Goal: Transaction & Acquisition: Obtain resource

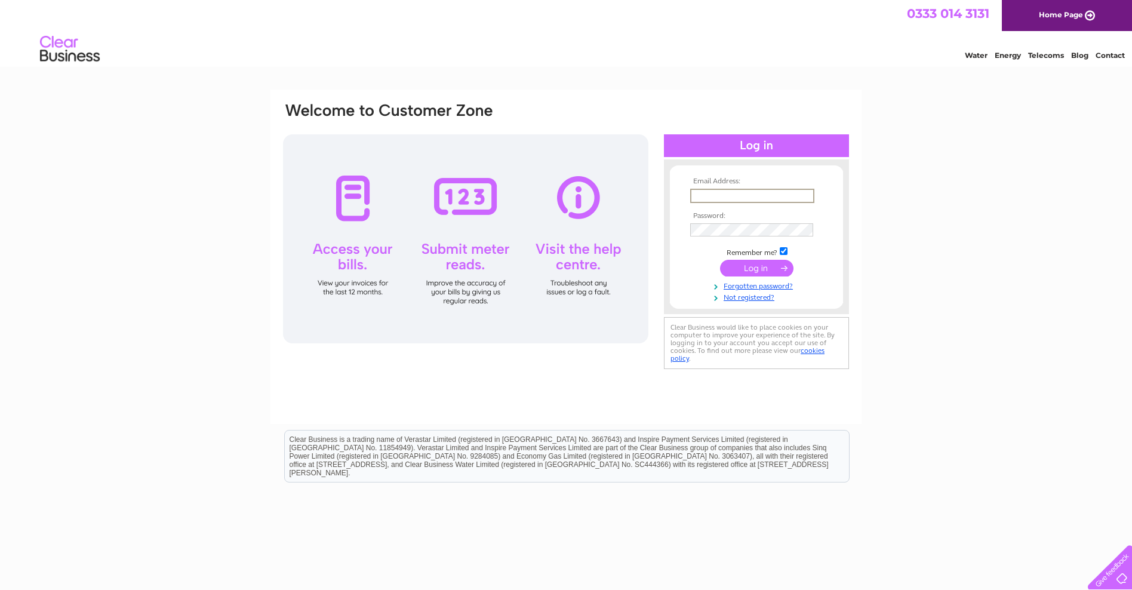
click at [703, 196] on input "text" at bounding box center [752, 196] width 124 height 14
type input "[PERSON_NAME][EMAIL_ADDRESS][DOMAIN_NAME]"
click at [759, 269] on input "submit" at bounding box center [756, 267] width 73 height 17
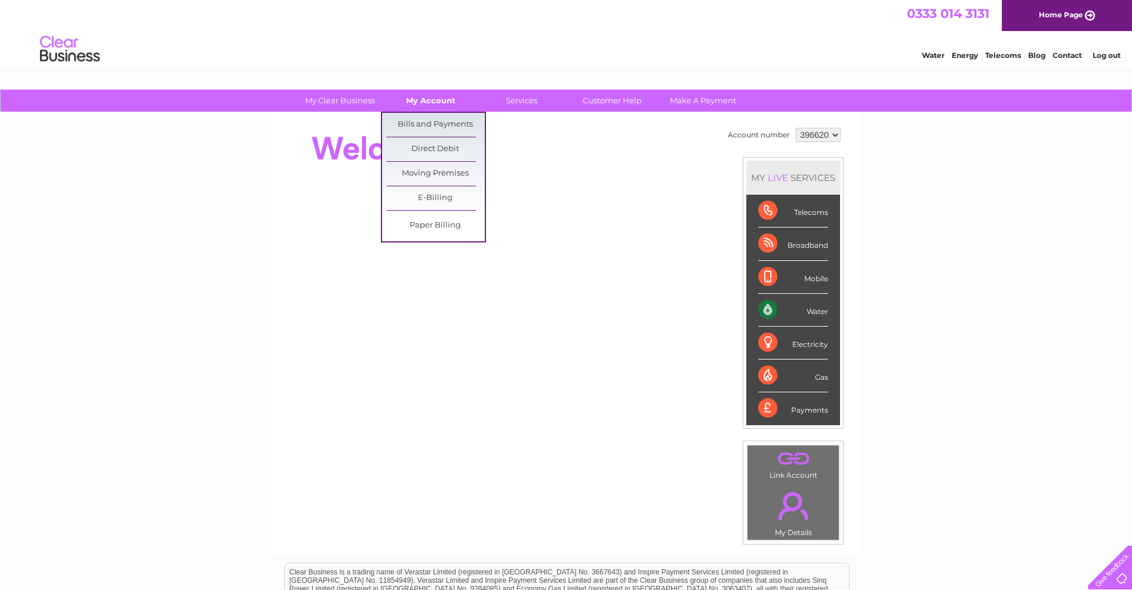
click at [434, 97] on link "My Account" at bounding box center [431, 101] width 99 height 22
click at [432, 122] on link "Bills and Payments" at bounding box center [435, 125] width 99 height 24
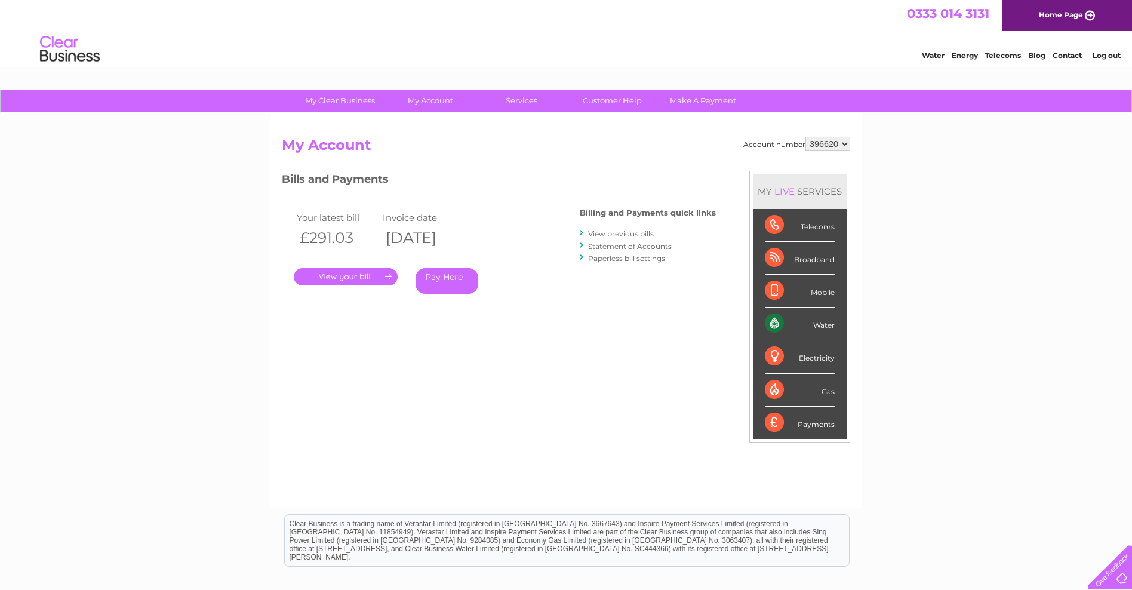
click at [636, 233] on link "View previous bills" at bounding box center [621, 233] width 66 height 9
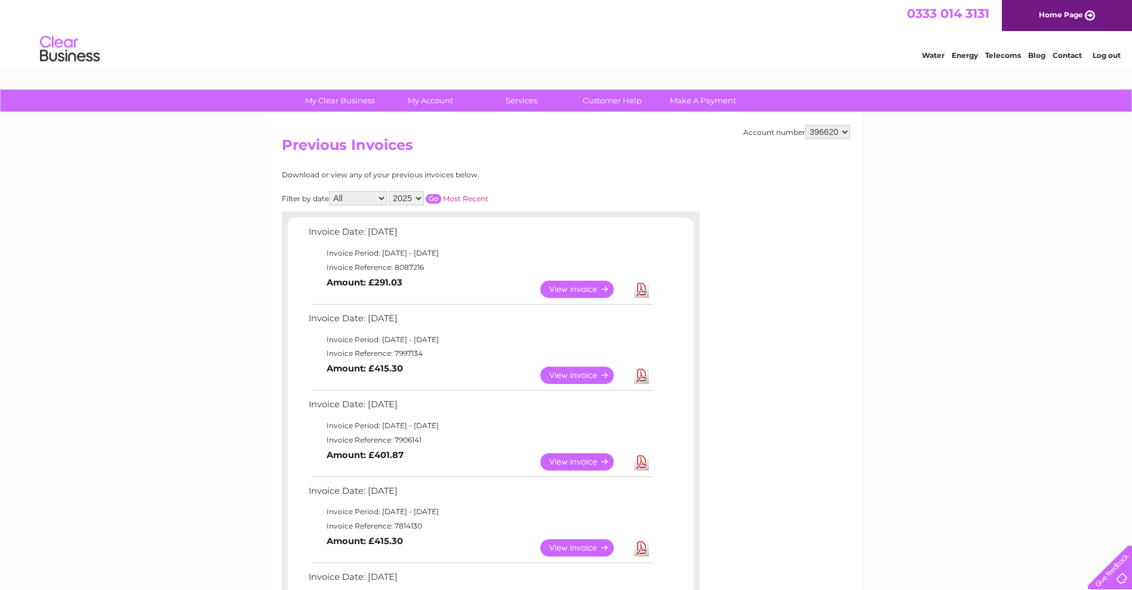
click at [642, 291] on link "Download" at bounding box center [641, 289] width 15 height 17
click at [639, 377] on link "Download" at bounding box center [641, 375] width 15 height 17
click at [641, 462] on link "Download" at bounding box center [641, 461] width 15 height 17
click at [642, 547] on link "Download" at bounding box center [641, 547] width 15 height 17
